Goal: Transaction & Acquisition: Obtain resource

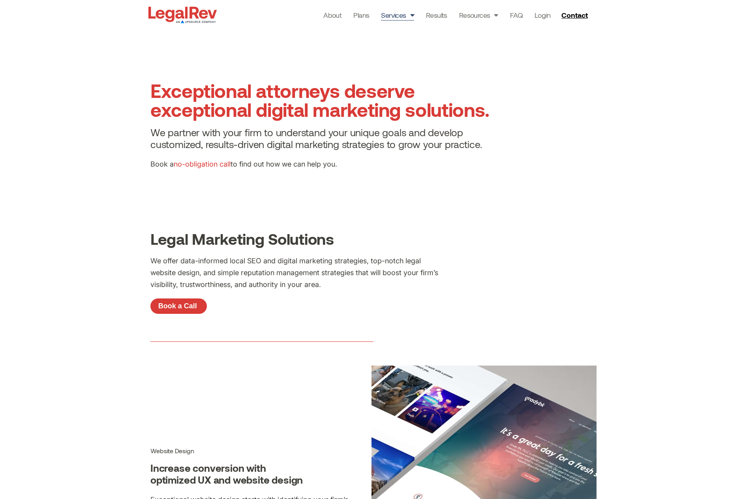
scroll to position [1169, 0]
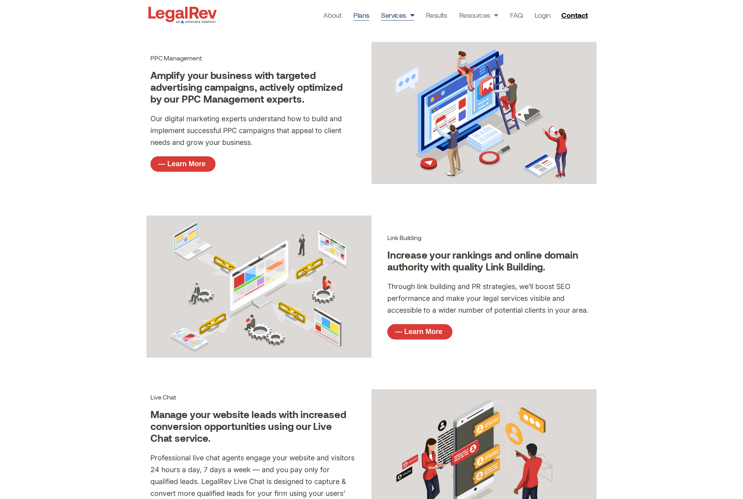
click at [361, 15] on link "Plans" at bounding box center [362, 14] width 16 height 11
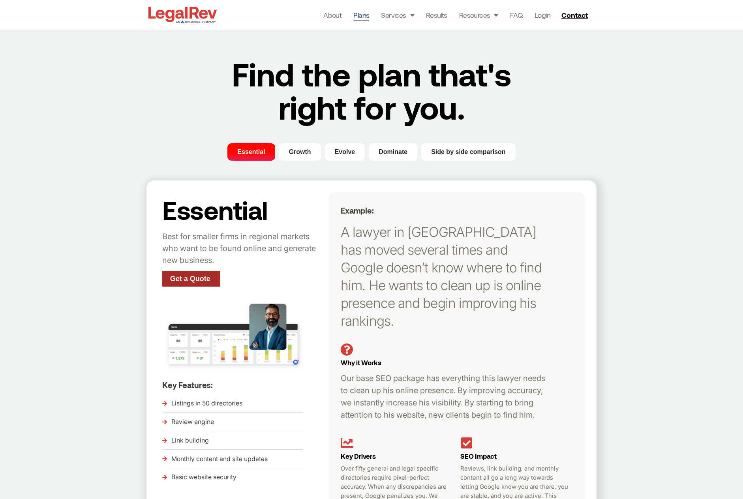
click at [182, 278] on span "Get a Quote" at bounding box center [190, 278] width 40 height 7
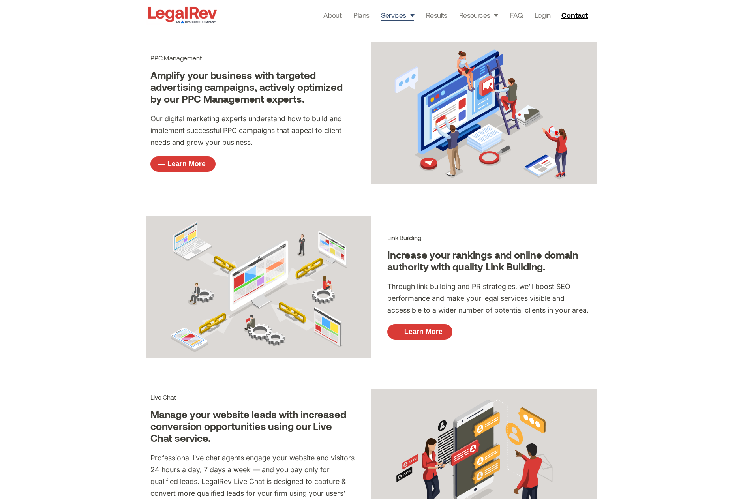
scroll to position [1169, 0]
